Goal: Information Seeking & Learning: Learn about a topic

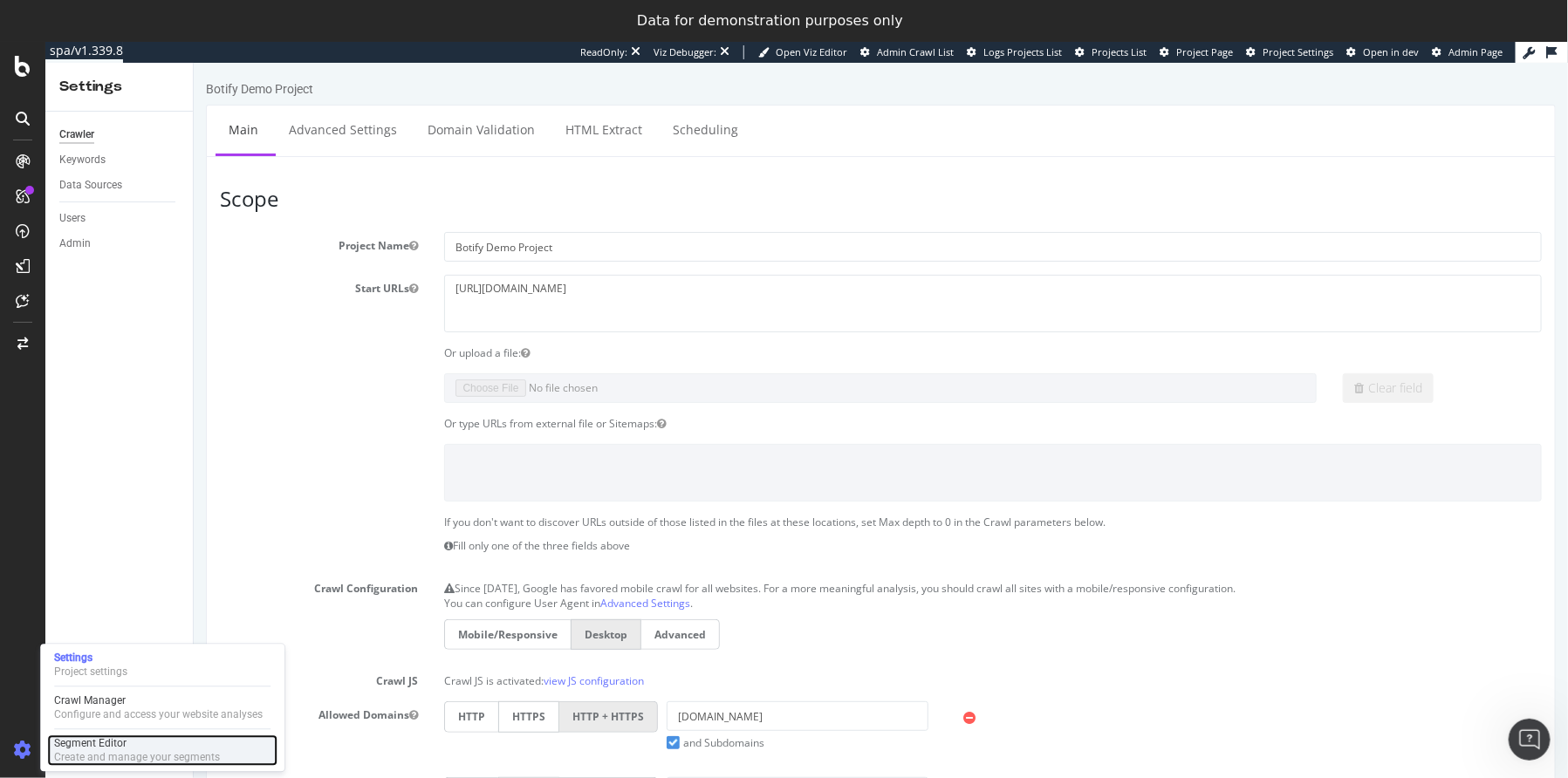
click at [105, 747] on div "Segment Editor" at bounding box center [136, 744] width 166 height 14
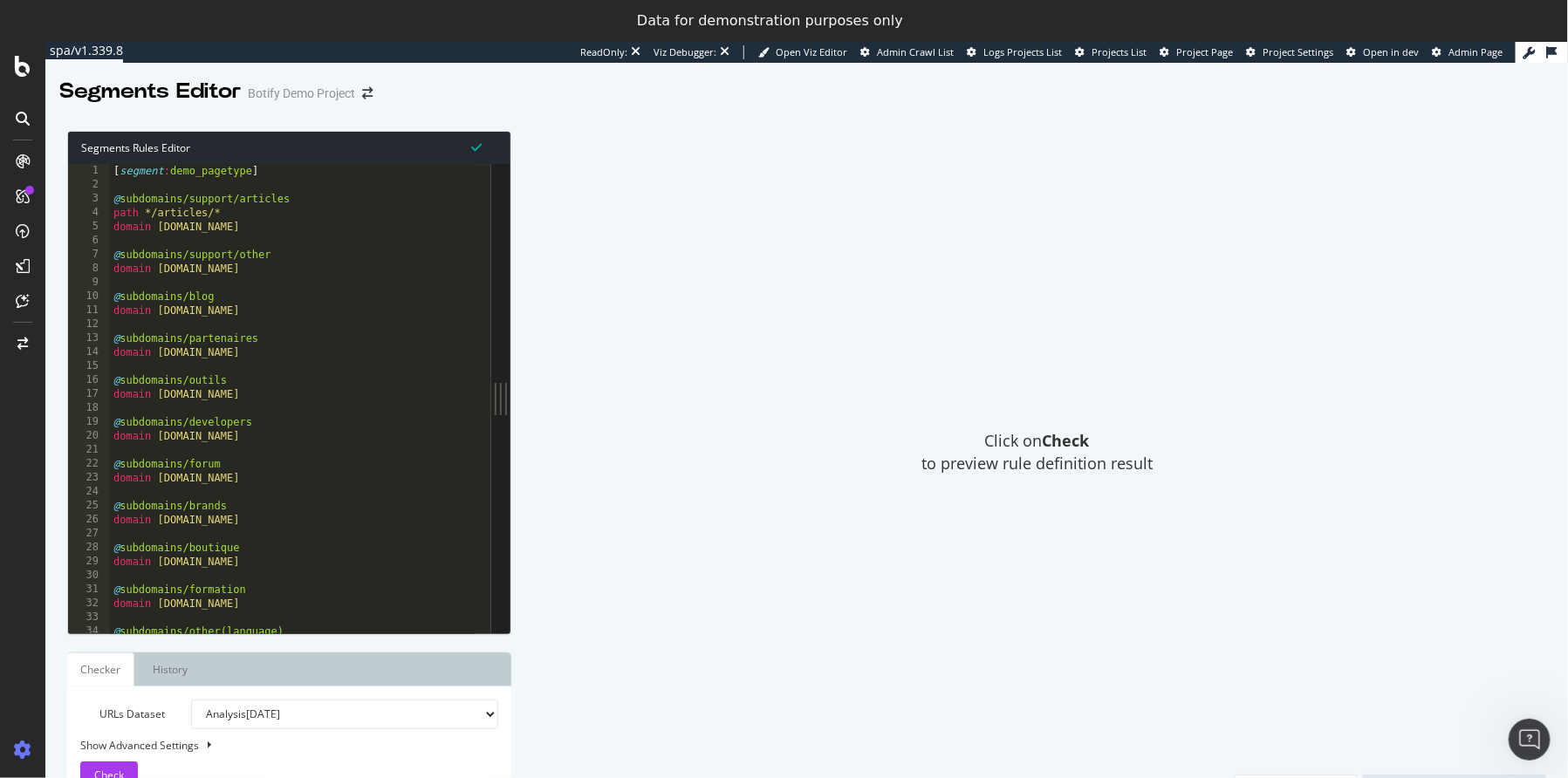
click at [431, 248] on div "[ segment : demo_pagetype ] @ subdomains/support/articles path */articles/* dom…" at bounding box center [316, 406] width 415 height 484
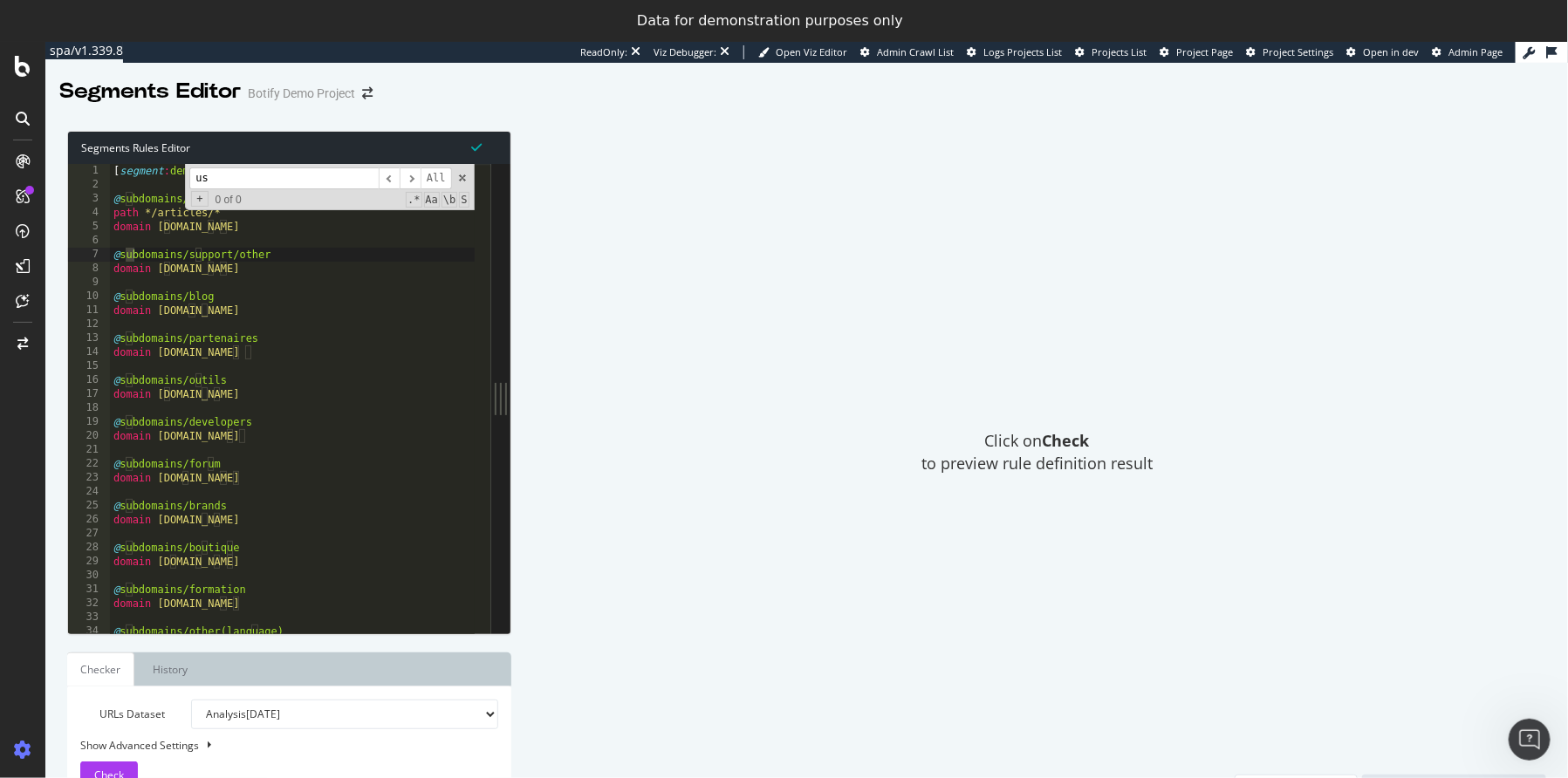
scroll to position [358, 0]
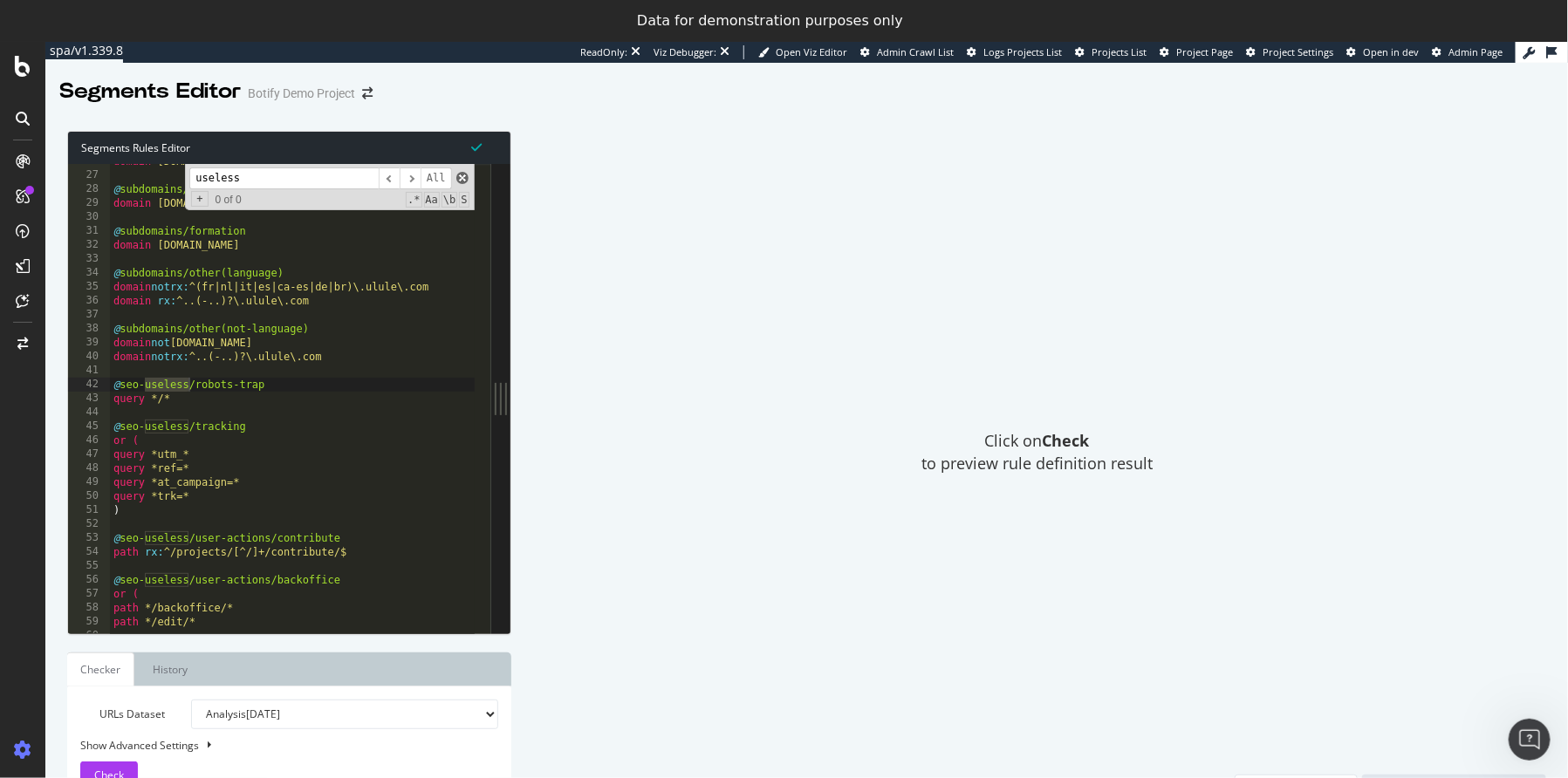
type input "useless"
click at [461, 176] on span at bounding box center [463, 178] width 12 height 12
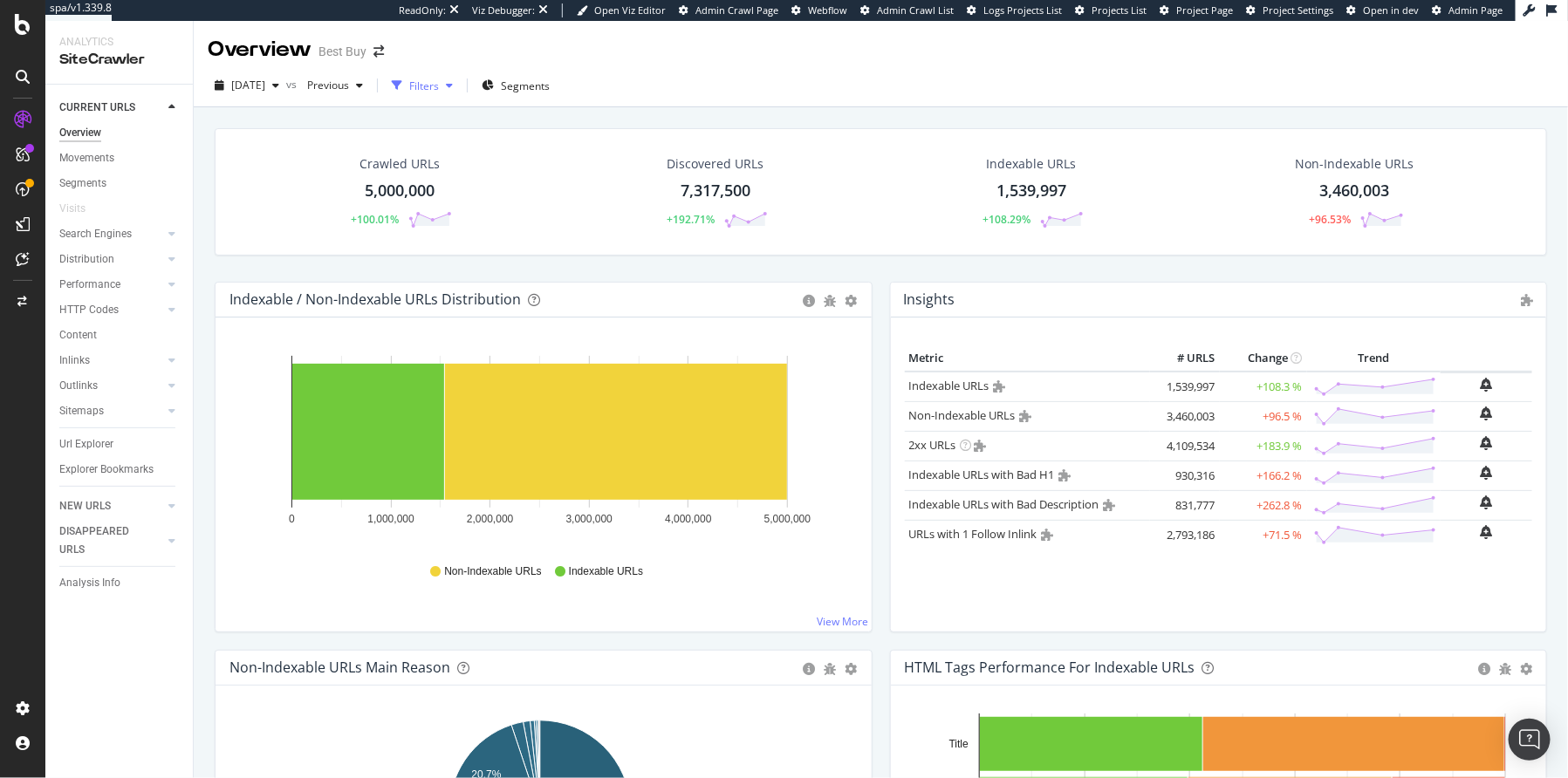
click at [439, 90] on div "Filters" at bounding box center [424, 86] width 30 height 15
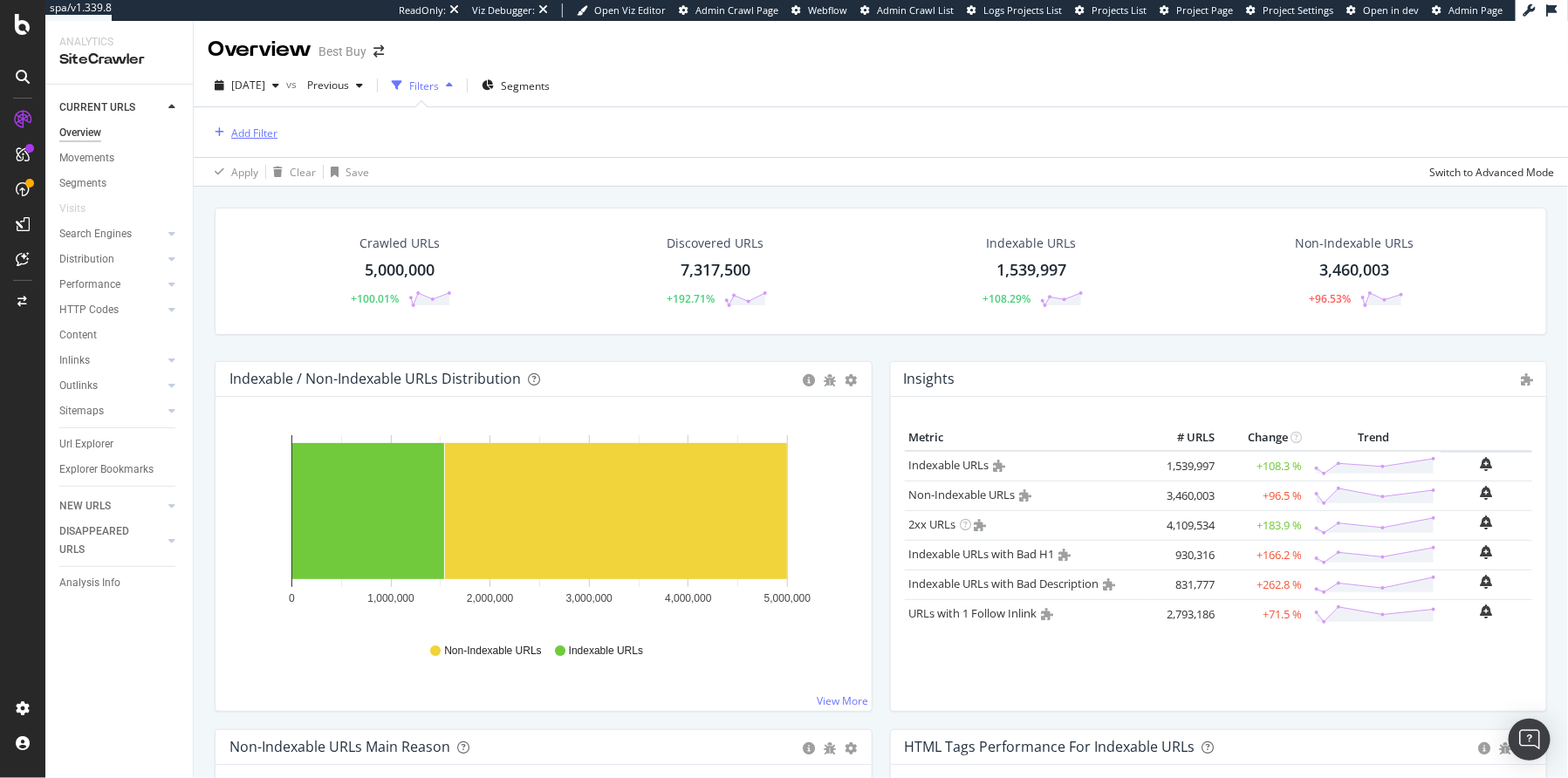
click at [262, 134] on div "Add Filter" at bounding box center [254, 132] width 46 height 15
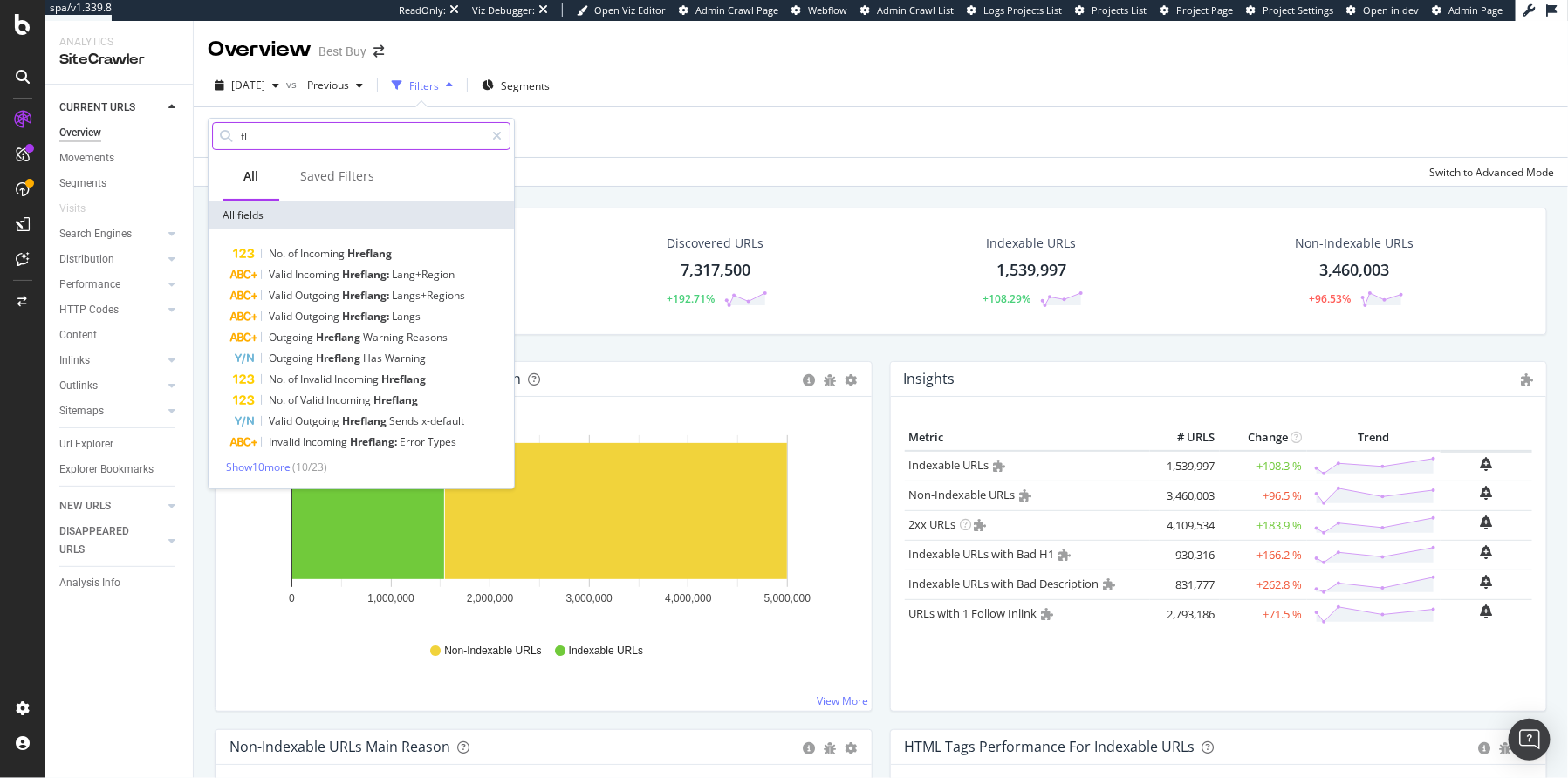
type input "f"
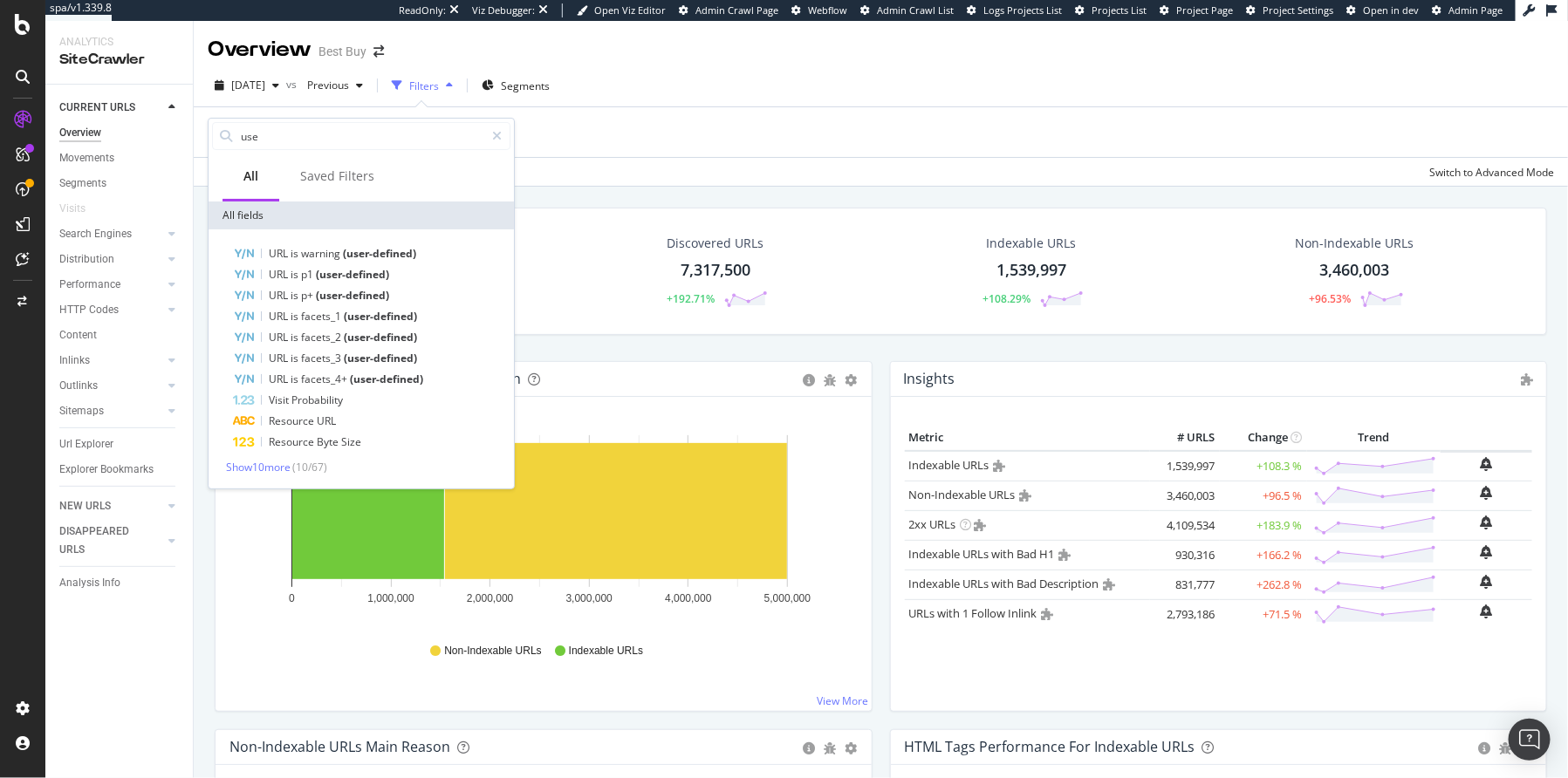
type input "use"
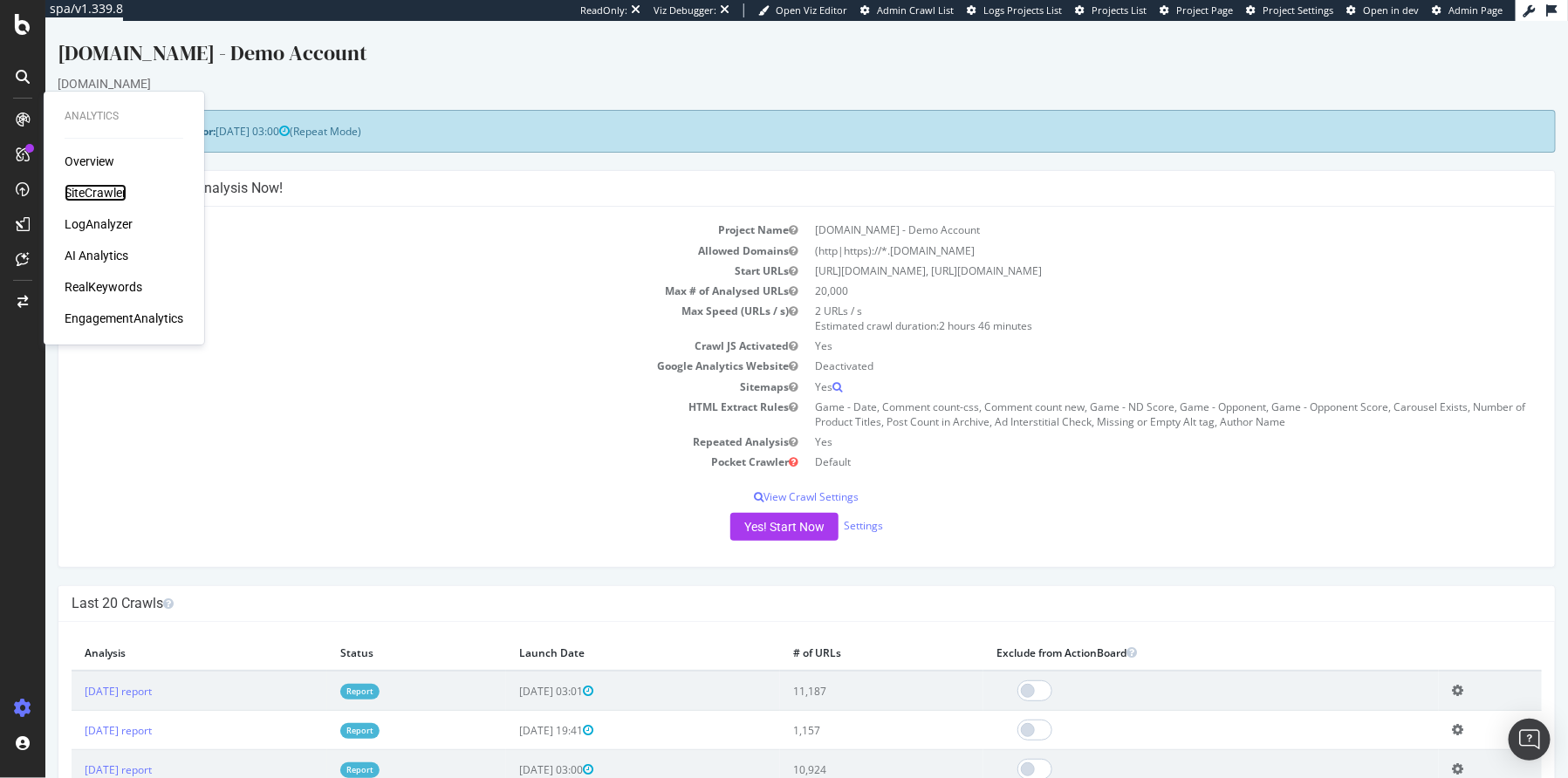
click at [96, 190] on div "SiteCrawler" at bounding box center [96, 193] width 62 height 18
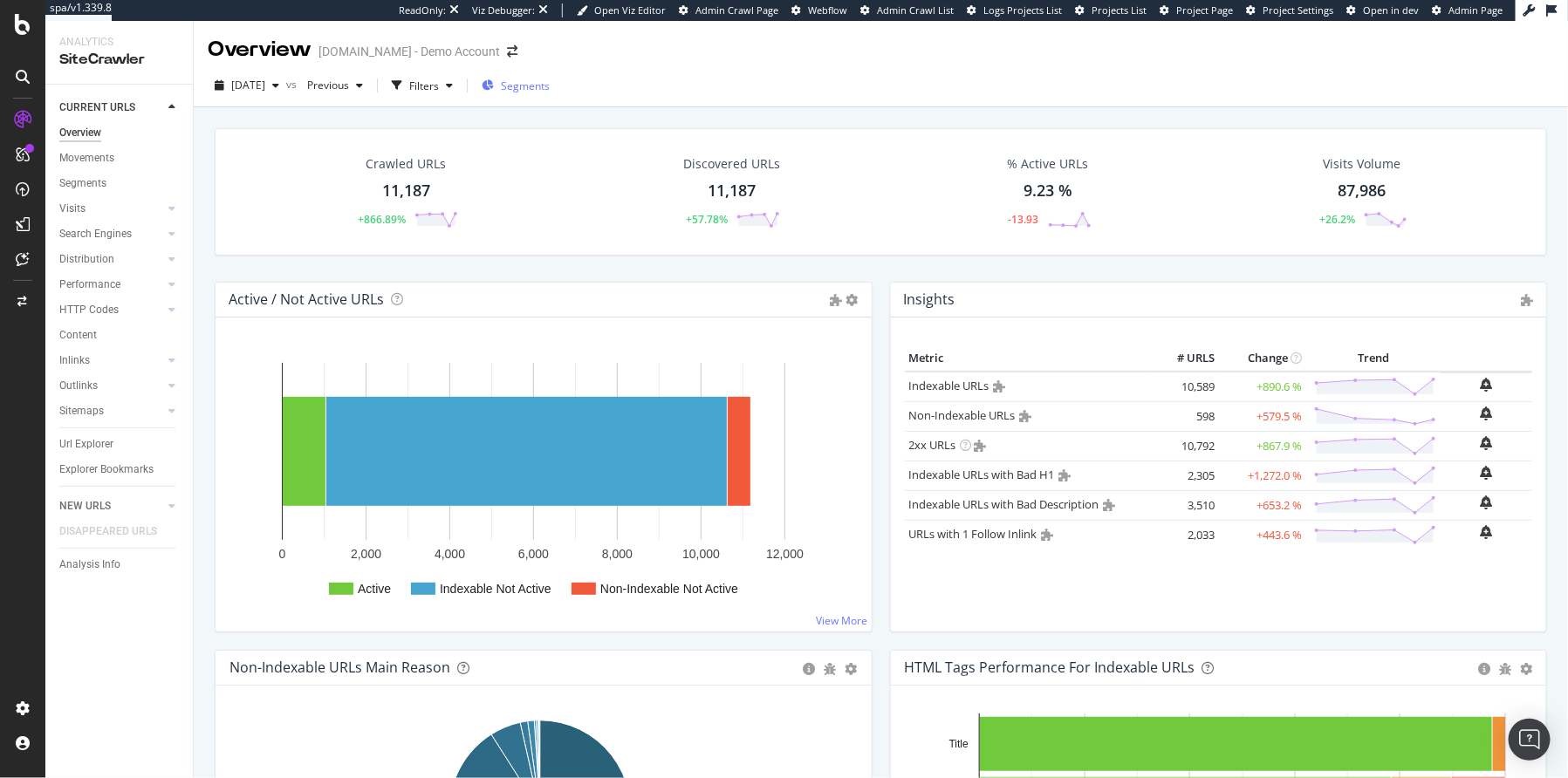
click at [549, 90] on span "Segments" at bounding box center [524, 86] width 49 height 15
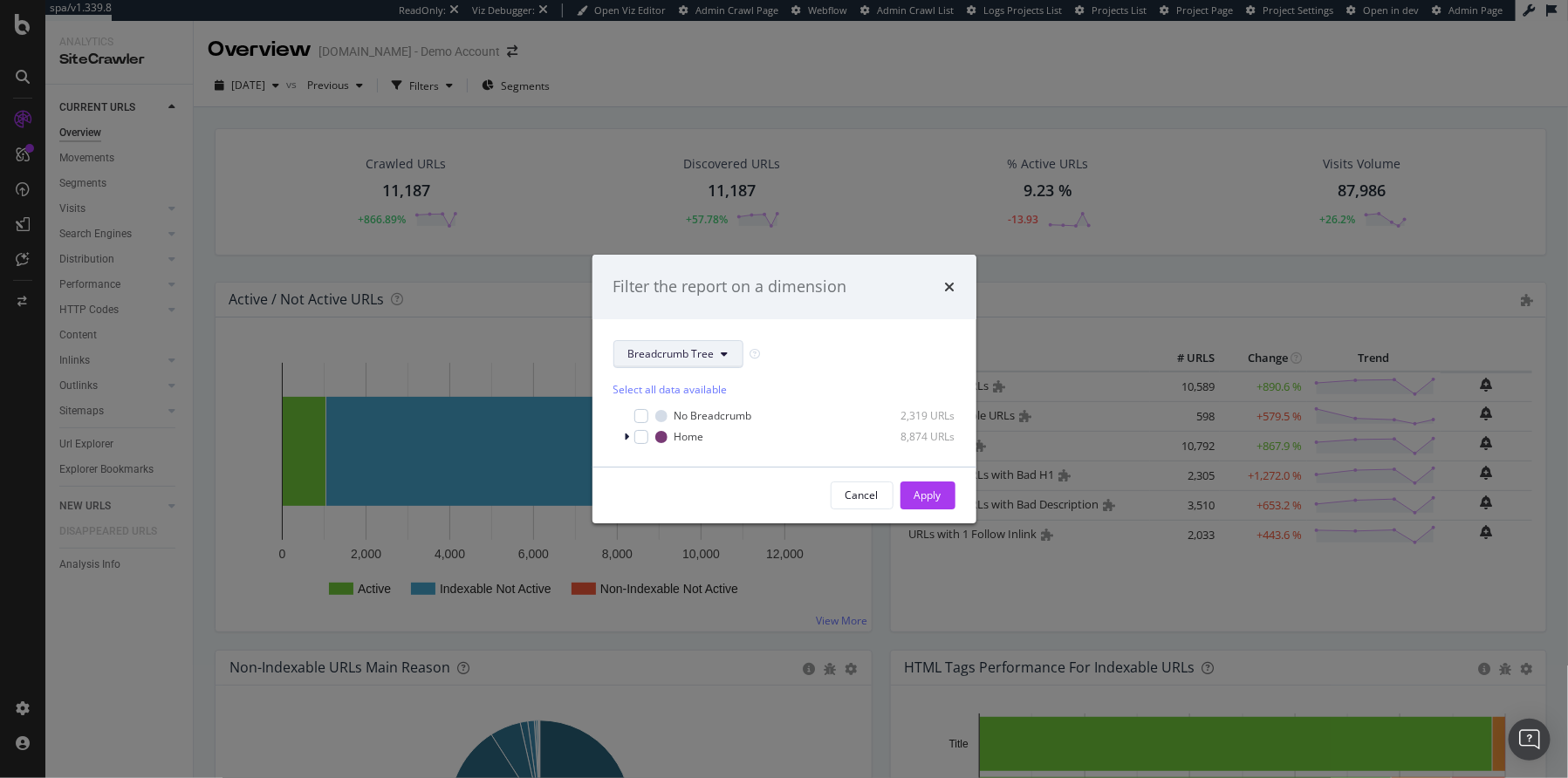
click at [680, 346] on span "Breadcrumb Tree" at bounding box center [671, 353] width 87 height 15
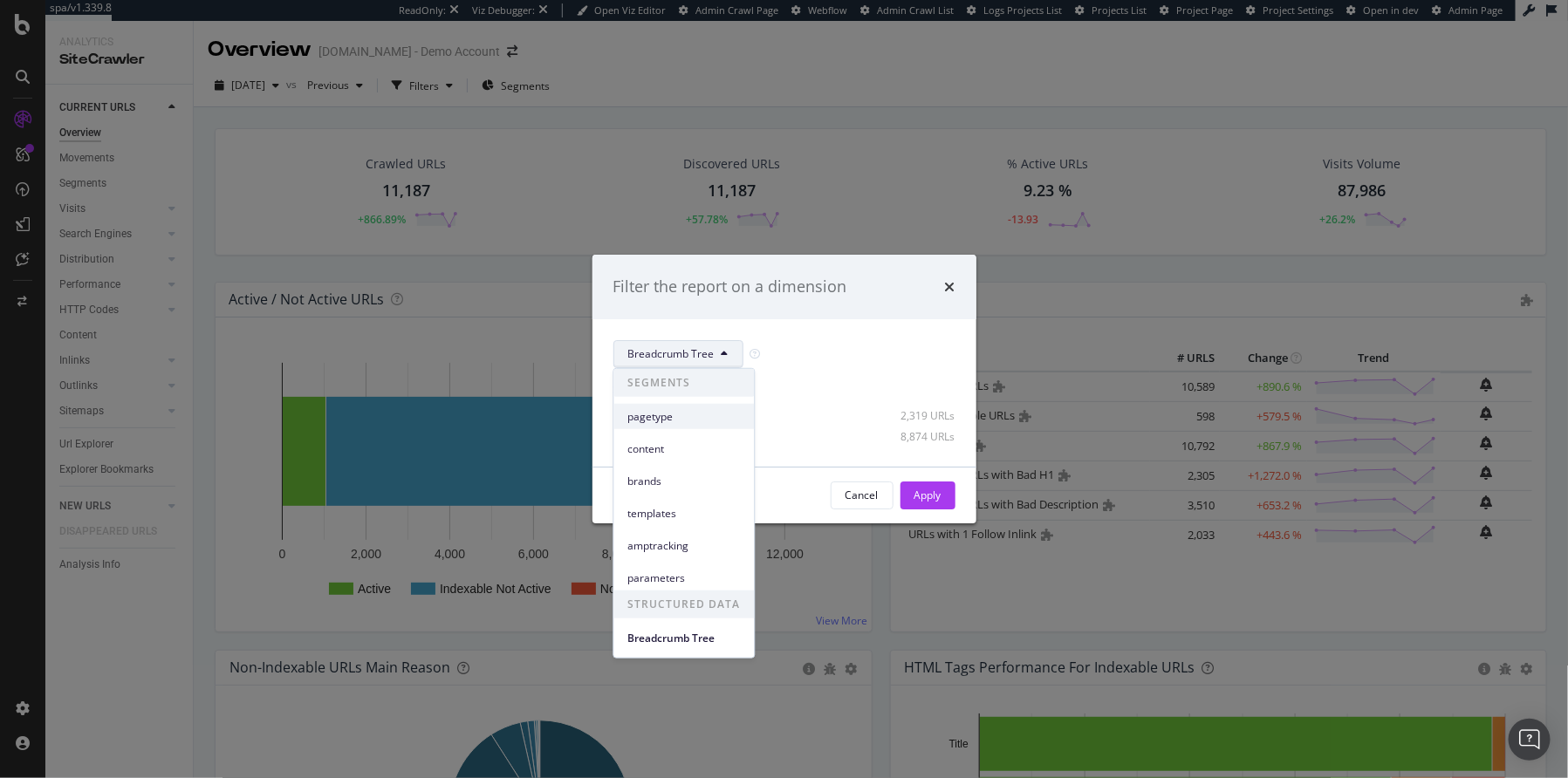
click at [665, 419] on span "pagetype" at bounding box center [684, 416] width 112 height 16
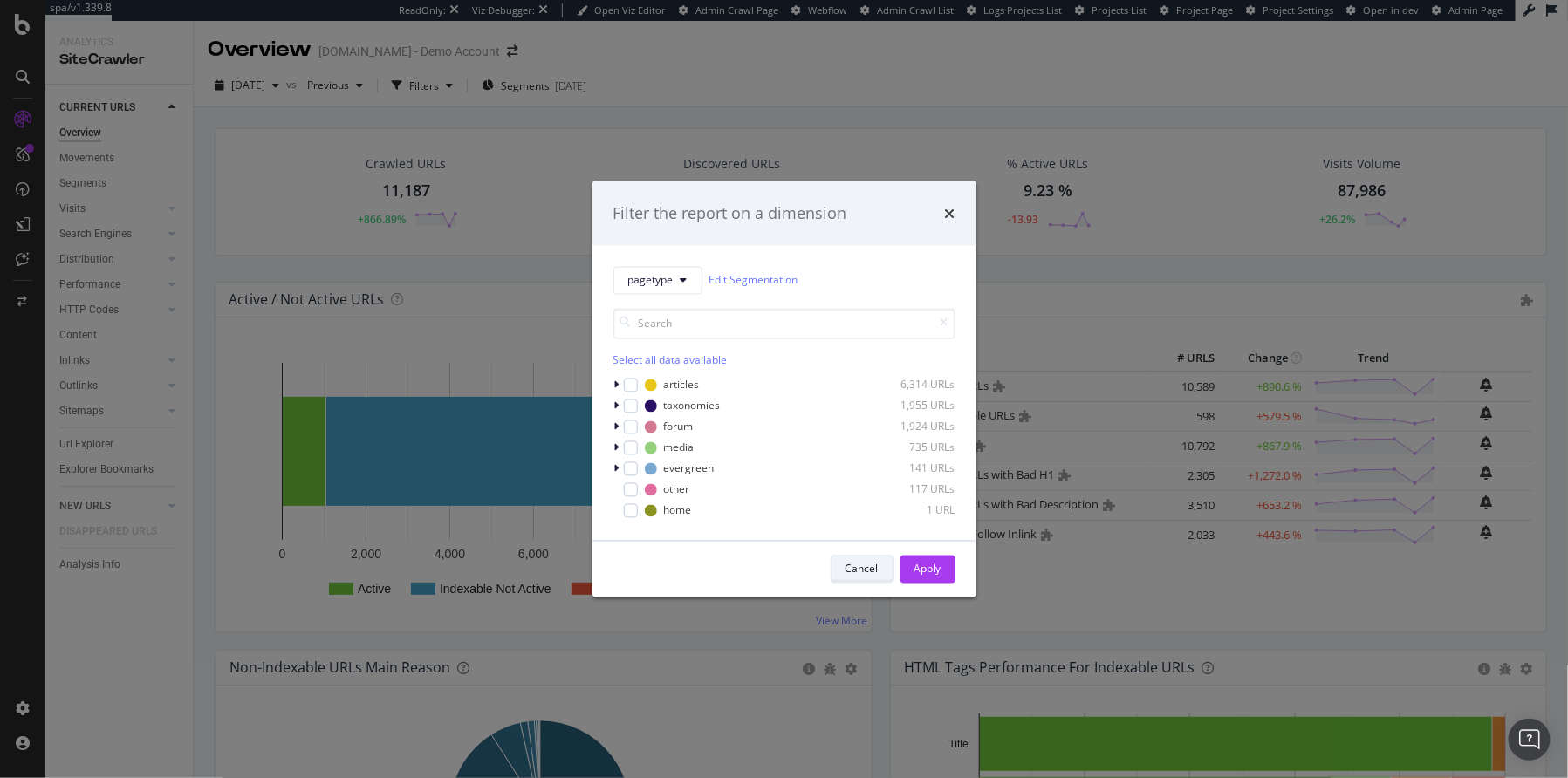
click at [867, 567] on div "Cancel" at bounding box center [862, 569] width 33 height 15
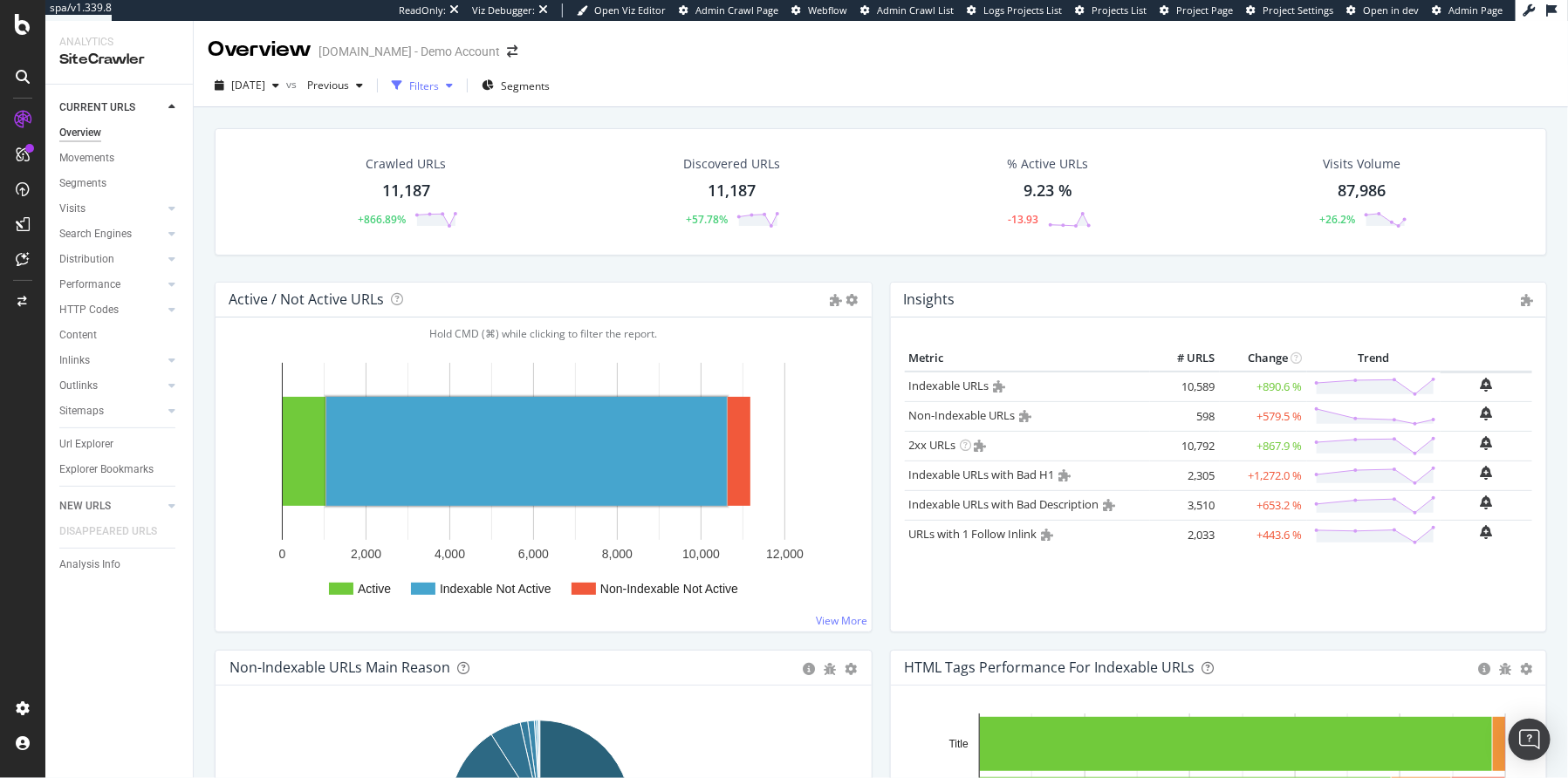
click at [460, 75] on div "Filters" at bounding box center [422, 86] width 75 height 26
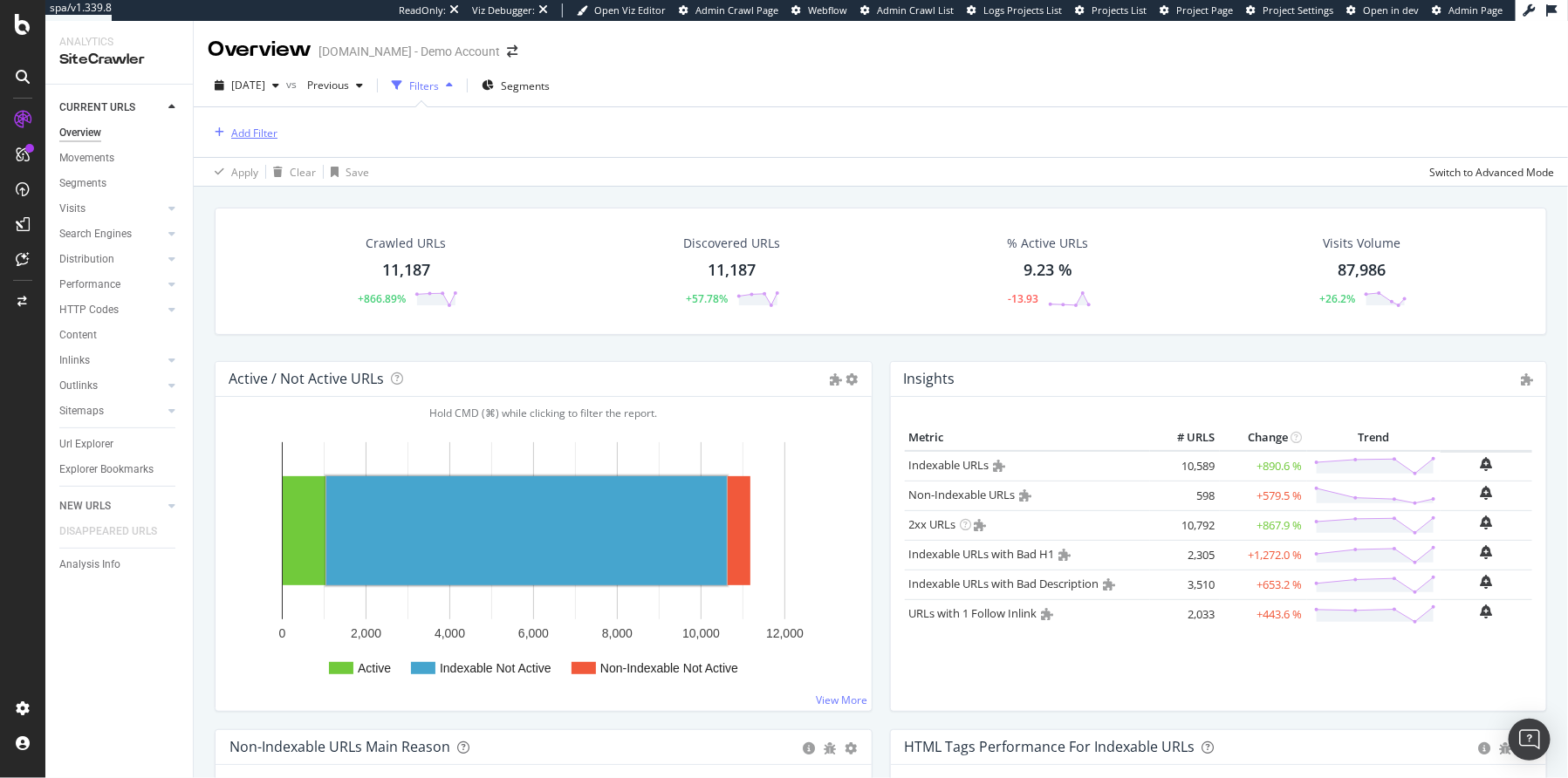
click at [233, 134] on div "Add Filter" at bounding box center [254, 132] width 46 height 15
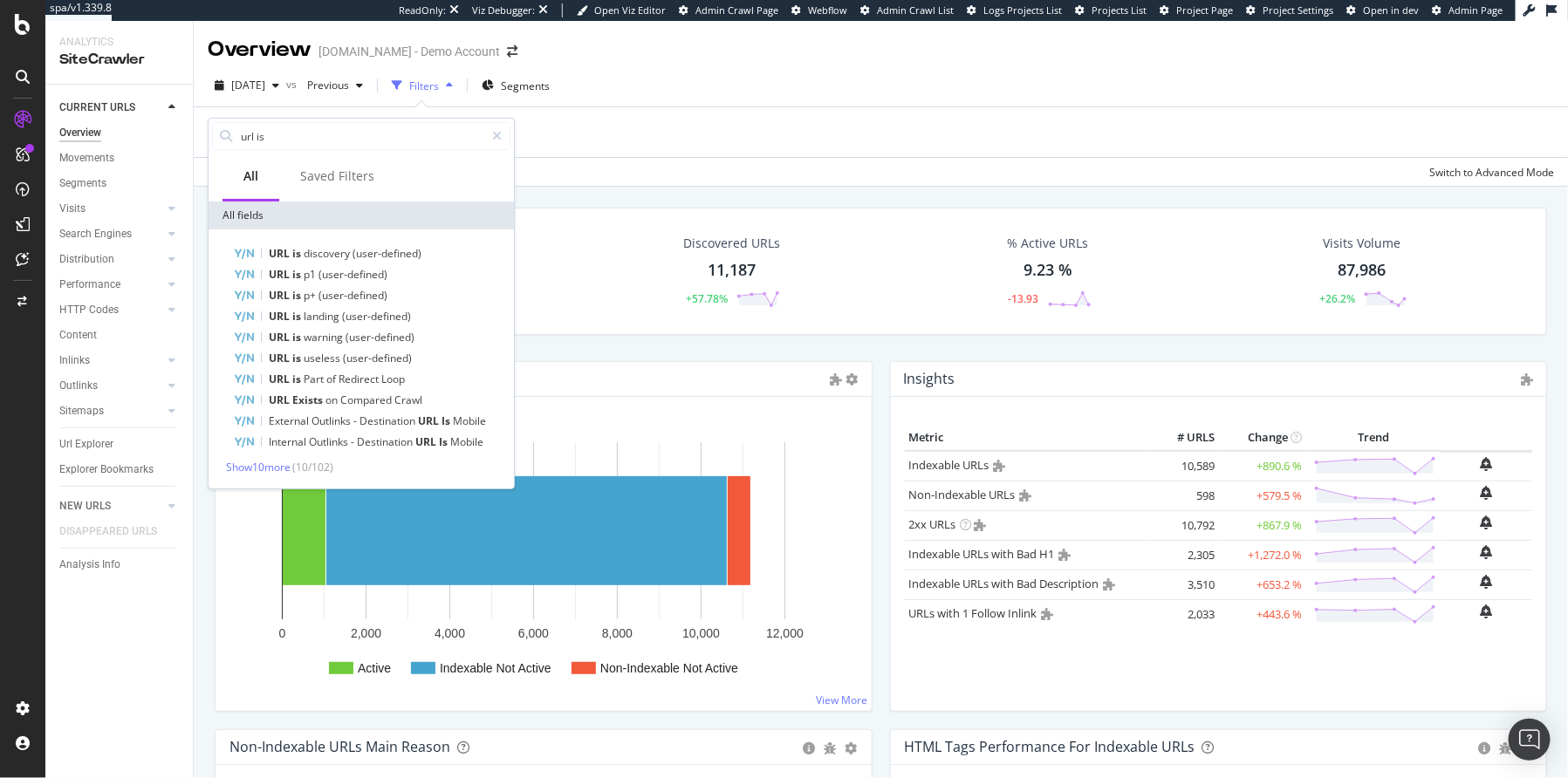
type input "url is"
